Goal: Find specific page/section

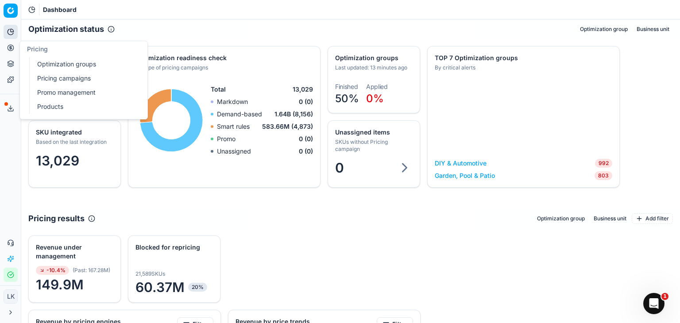
click at [12, 51] on icon at bounding box center [10, 47] width 7 height 7
click at [53, 107] on link "Products" at bounding box center [85, 107] width 103 height 12
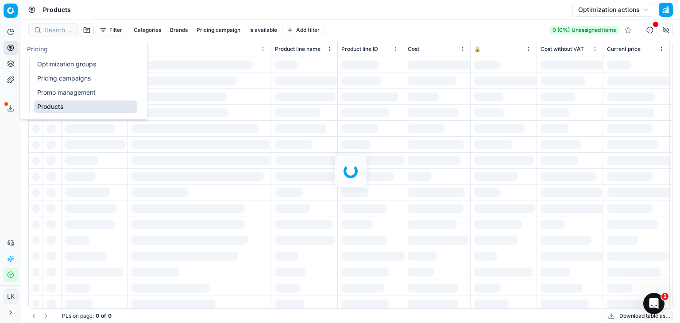
click at [62, 29] on div "Filter Categories Brands Pricing campaign Is available Add filter 0 (0%) Unassi…" at bounding box center [350, 171] width 659 height 304
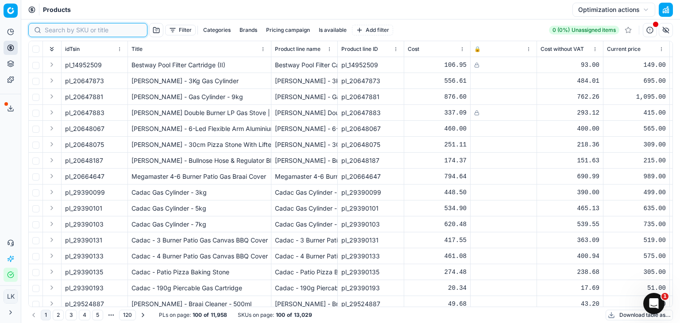
click at [55, 30] on input at bounding box center [93, 30] width 97 height 9
paste input "95960755"
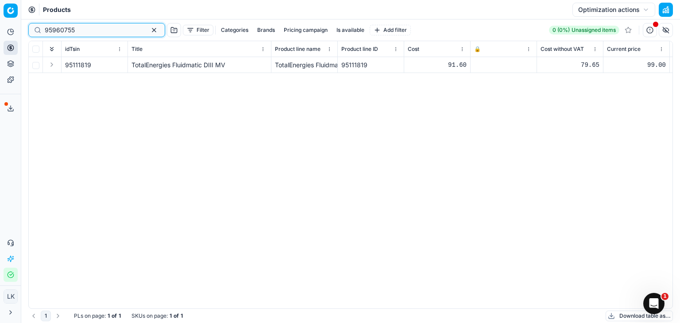
type input "95960755"
